Goal: Task Accomplishment & Management: Manage account settings

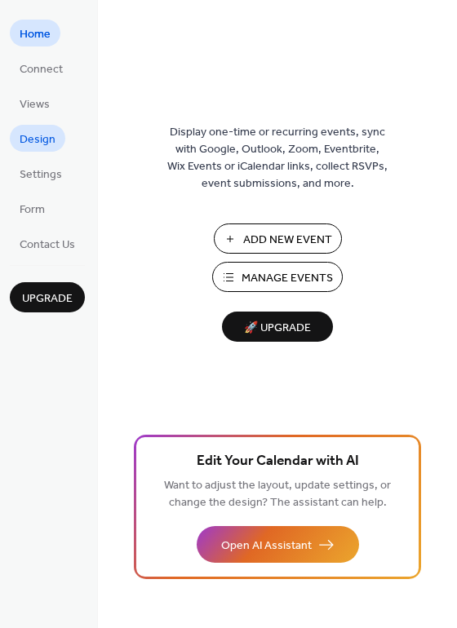
click at [40, 144] on span "Design" at bounding box center [38, 139] width 36 height 17
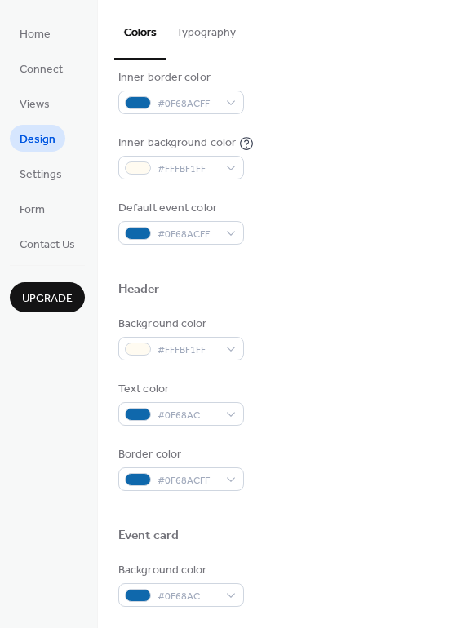
scroll to position [363, 0]
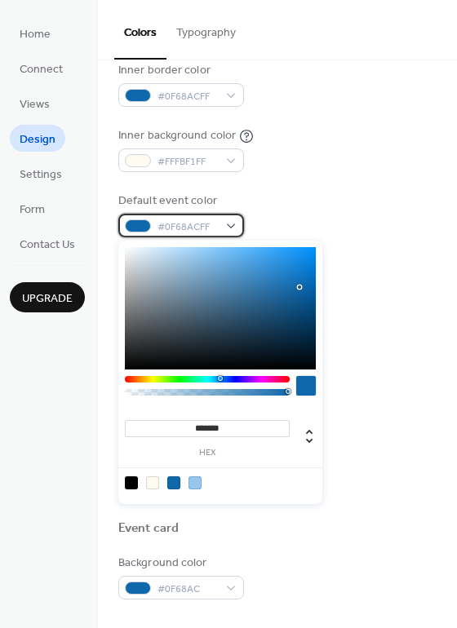
click at [230, 227] on div "#0F68ACFF" at bounding box center [181, 226] width 126 height 24
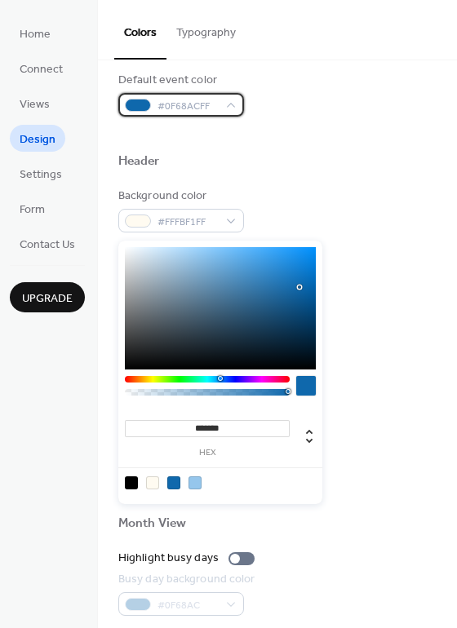
scroll to position [494, 0]
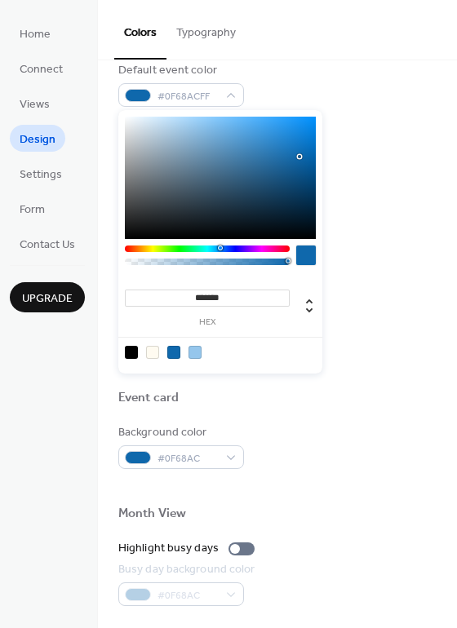
click at [193, 351] on div at bounding box center [194, 352] width 13 height 13
type input "*******"
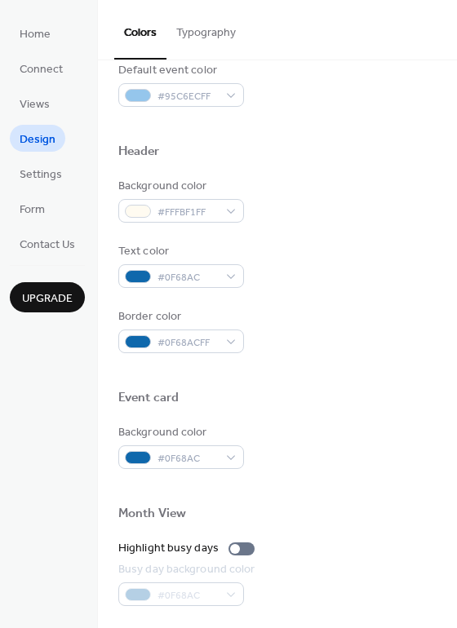
click at [358, 297] on div "Background color #FFFBF1FF Text color #0F68AC Border color #0F68ACFF" at bounding box center [277, 265] width 318 height 175
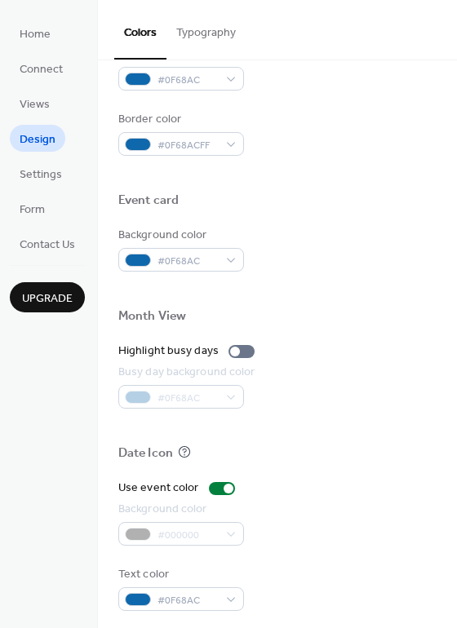
scroll to position [698, 0]
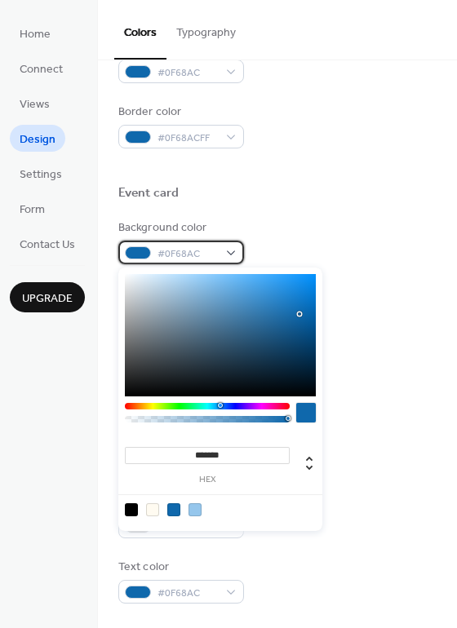
click at [228, 250] on div "#0F68AC" at bounding box center [181, 253] width 126 height 24
click at [152, 506] on div at bounding box center [152, 509] width 13 height 13
type input "*******"
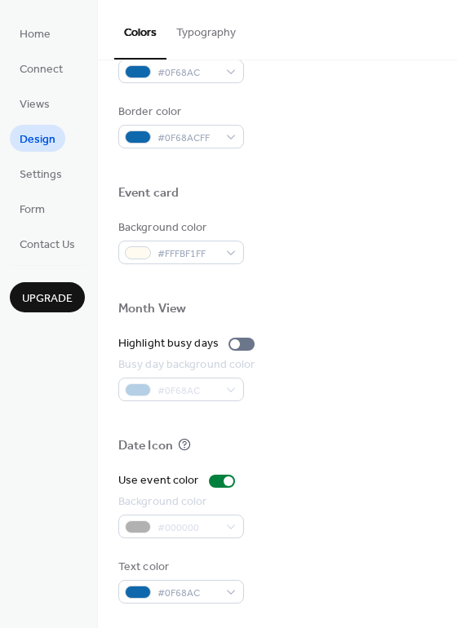
click at [351, 515] on div "Background color #000000" at bounding box center [277, 516] width 318 height 45
